Goal: Task Accomplishment & Management: Use online tool/utility

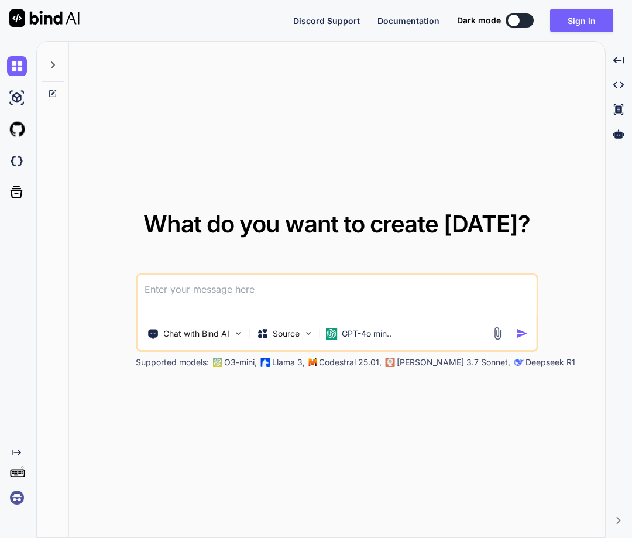
click at [20, 499] on img at bounding box center [17, 497] width 20 height 20
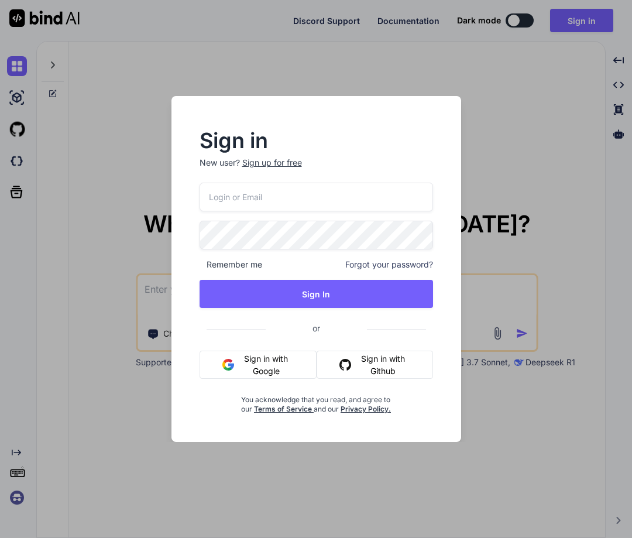
click at [309, 200] on input "email" at bounding box center [315, 197] width 233 height 29
paste input "fakewiseco@gmail.com"
type input "fakewiseco@gmail.com"
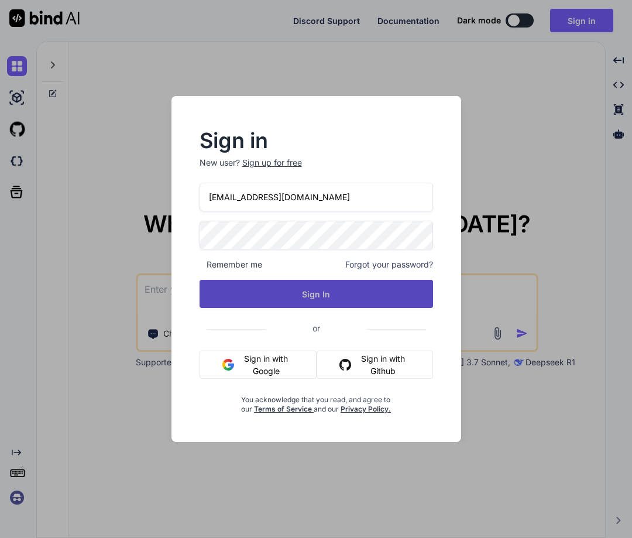
click at [332, 295] on button "Sign In" at bounding box center [315, 294] width 233 height 28
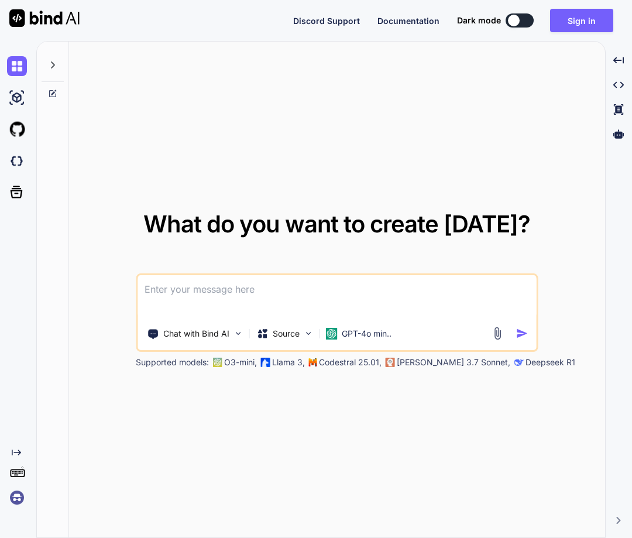
click at [17, 494] on img at bounding box center [17, 497] width 20 height 20
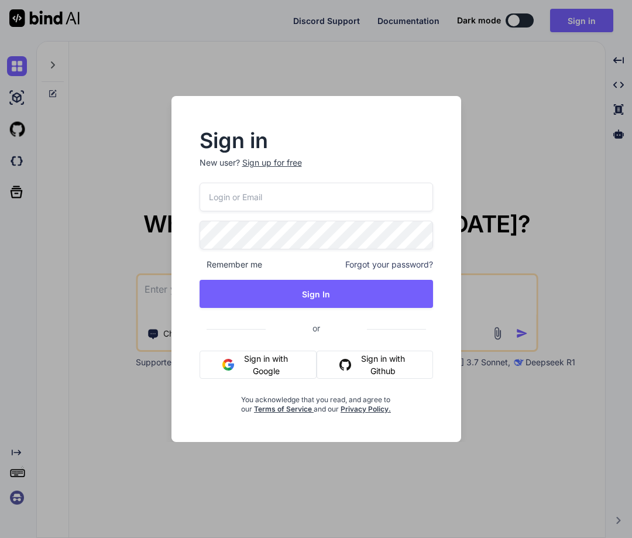
click at [232, 195] on input "email" at bounding box center [315, 197] width 233 height 29
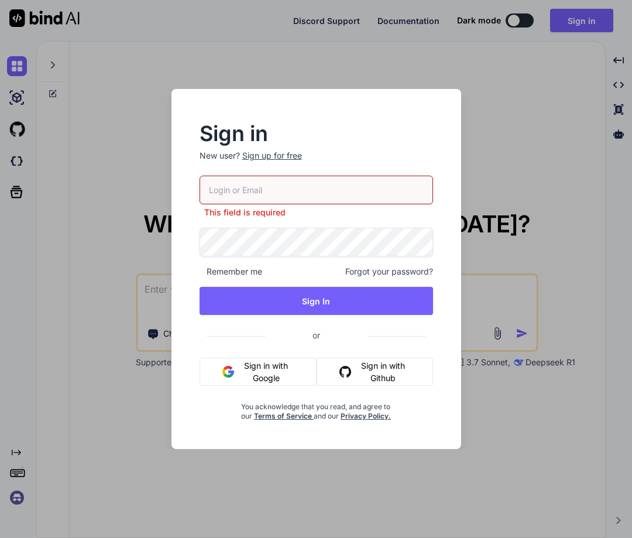
click at [250, 195] on input "email" at bounding box center [315, 190] width 233 height 29
paste input "fakewiseco@gmail.com"
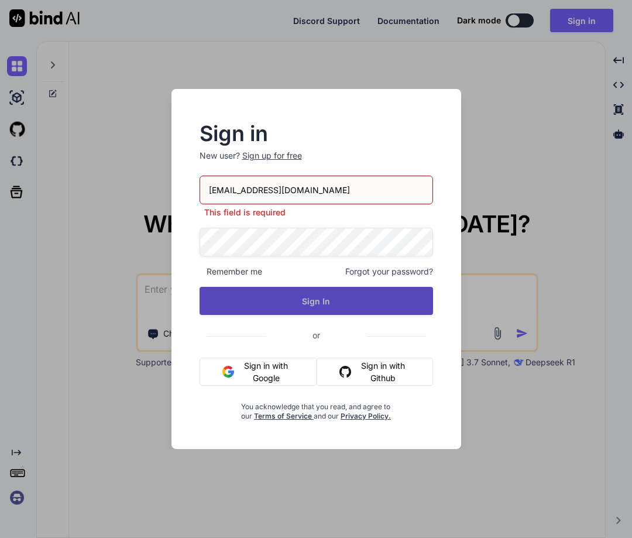
type input "fakewiseco@gmail.com"
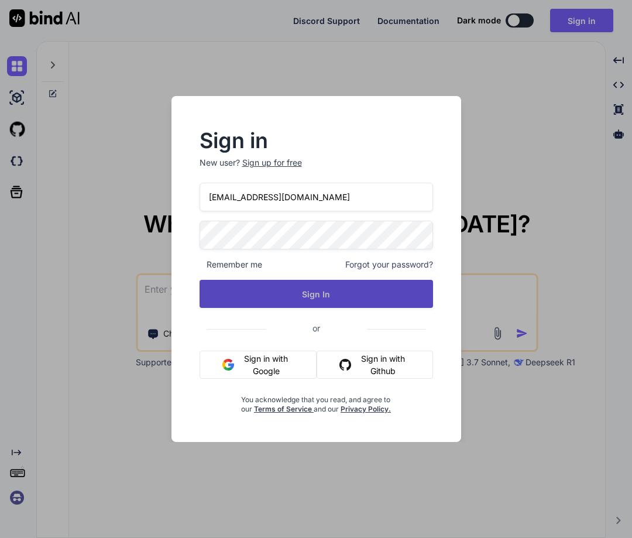
click at [303, 294] on button "Sign In" at bounding box center [315, 294] width 233 height 28
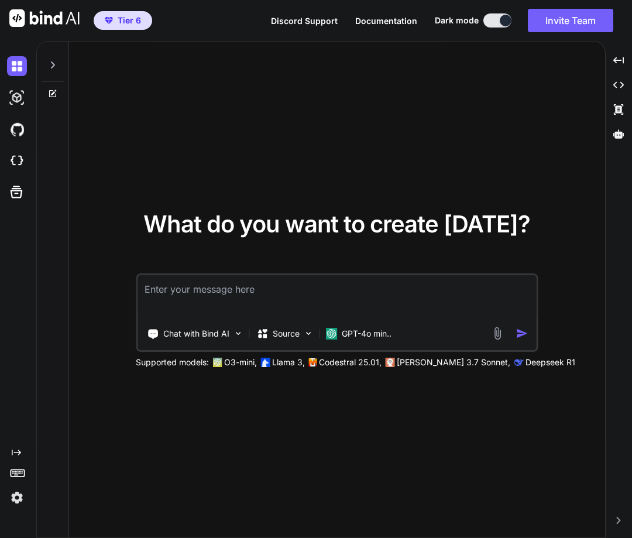
click at [22, 490] on img at bounding box center [17, 497] width 20 height 20
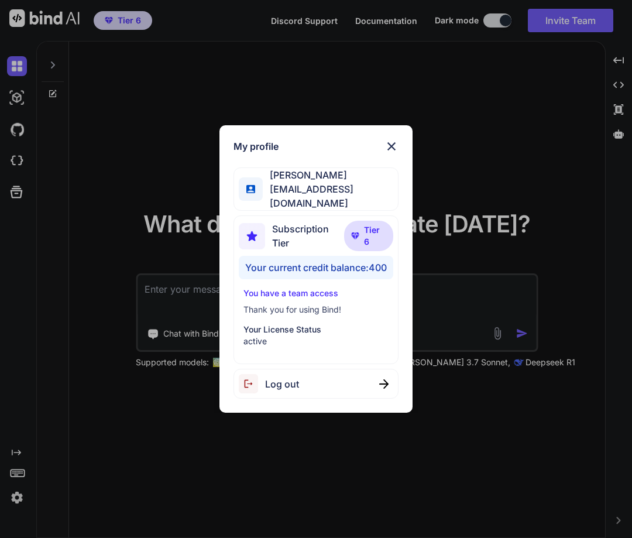
click at [139, 410] on div "My profile Tye Anderson fakewiseco@gmail.com Subscription Tier Tier 6 Your curr…" at bounding box center [316, 269] width 632 height 538
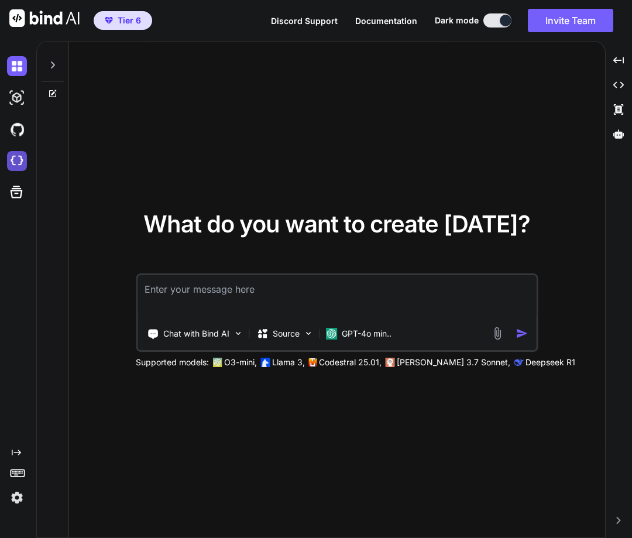
click at [13, 162] on img at bounding box center [17, 161] width 20 height 20
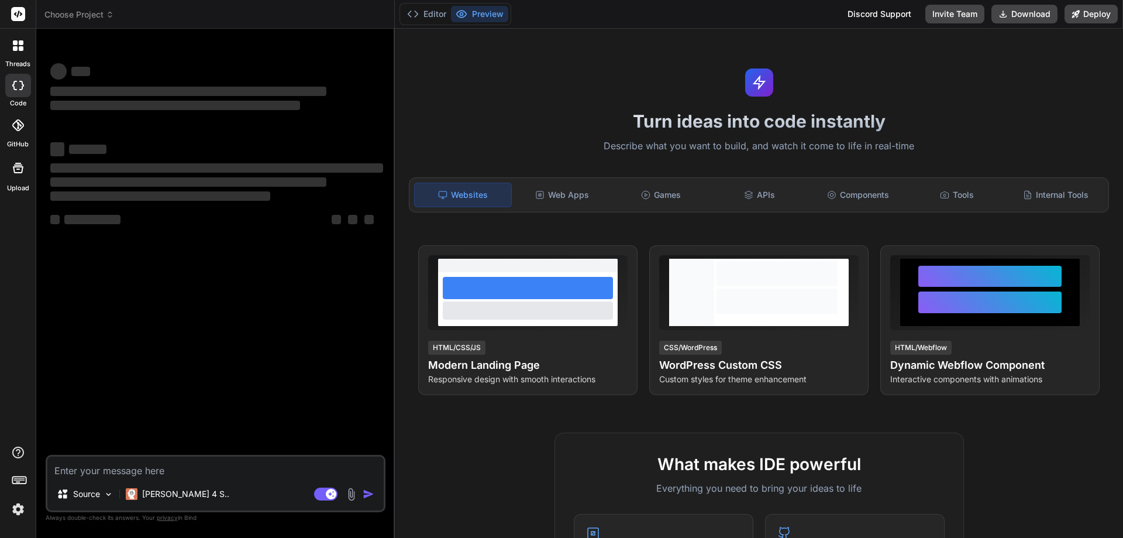
type textarea "x"
